Goal: Find specific page/section: Find specific page/section

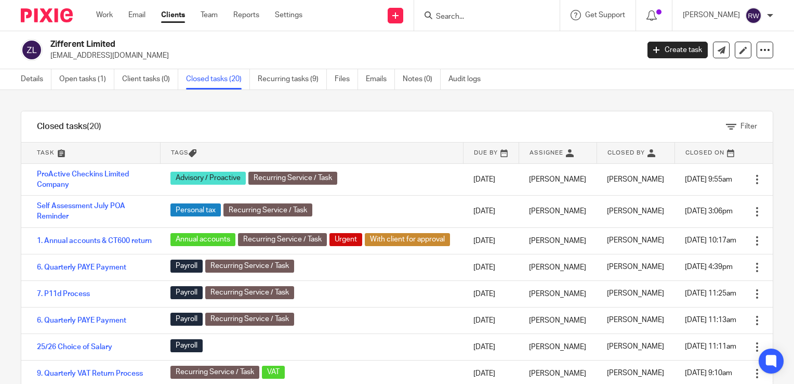
click at [501, 20] on input "Search" at bounding box center [482, 16] width 94 height 9
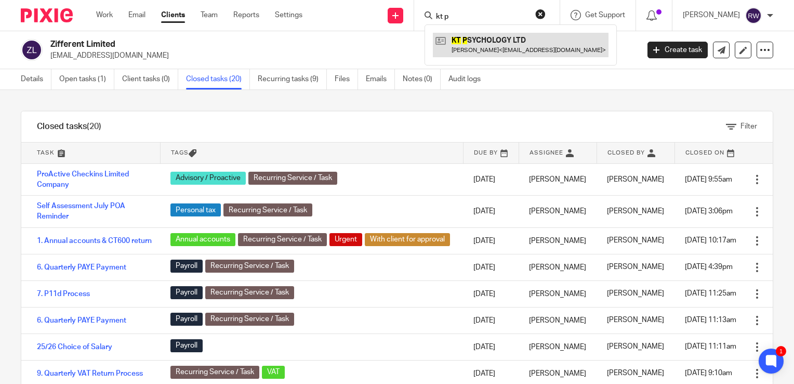
type input "kt p"
click at [494, 42] on link at bounding box center [521, 45] width 176 height 24
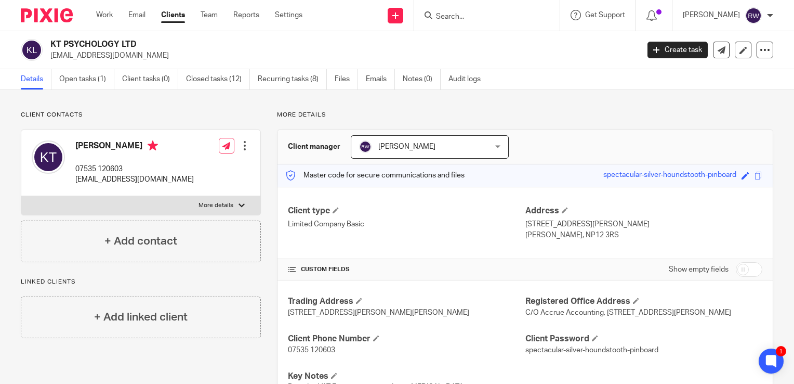
click at [505, 11] on form at bounding box center [490, 15] width 111 height 13
click at [499, 15] on input "Search" at bounding box center [482, 16] width 94 height 9
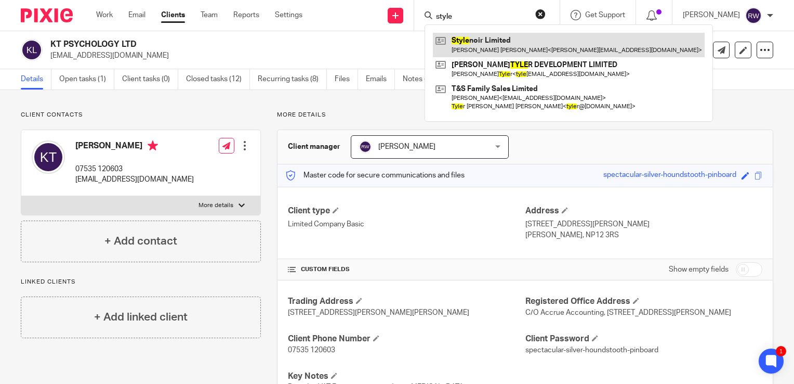
type input "style"
click at [497, 40] on link at bounding box center [569, 45] width 272 height 24
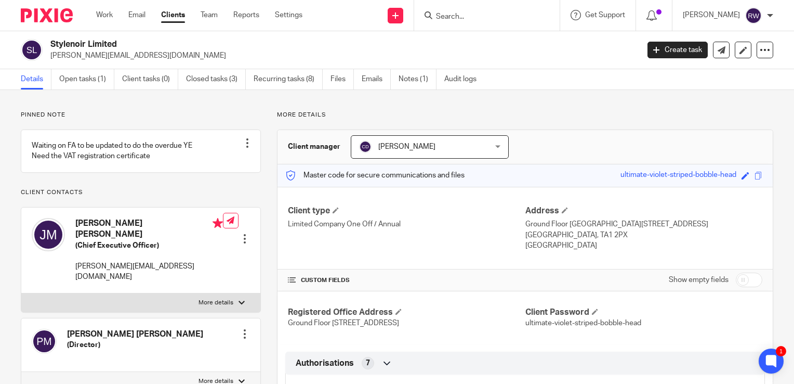
click at [474, 17] on input "Search" at bounding box center [482, 16] width 94 height 9
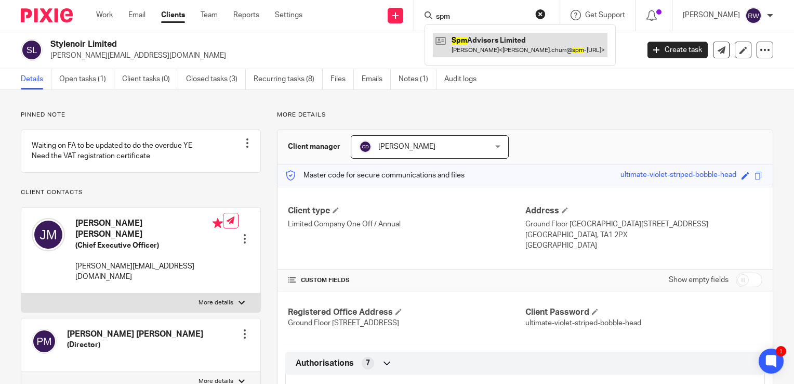
type input "spm"
click at [492, 40] on link at bounding box center [520, 45] width 175 height 24
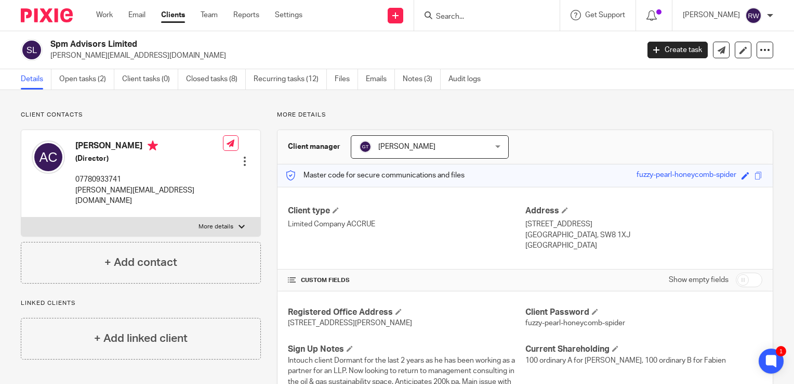
click at [444, 11] on form at bounding box center [490, 15] width 111 height 13
click at [460, 18] on input "Search" at bounding box center [482, 16] width 94 height 9
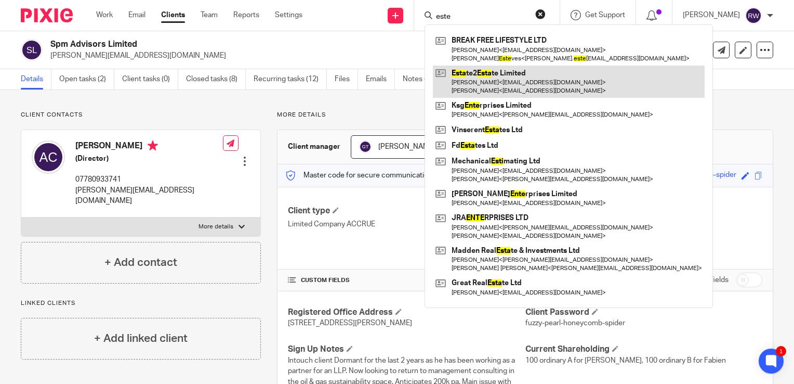
type input "este"
click at [488, 82] on link at bounding box center [569, 82] width 272 height 32
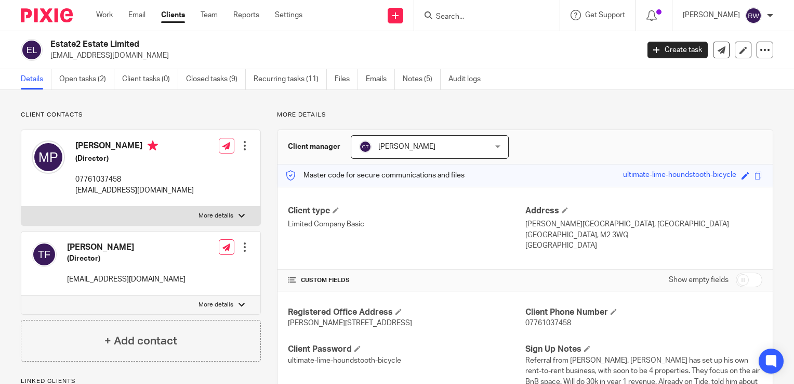
drag, startPoint x: 120, startPoint y: 56, endPoint x: 49, endPoint y: 55, distance: 70.2
click at [49, 55] on div "Estate2 Estate Limited e2estays@gmail.com" at bounding box center [326, 50] width 611 height 22
drag, startPoint x: 49, startPoint y: 55, endPoint x: 55, endPoint y: 58, distance: 6.1
copy p "e2estays@gmail.com"
